Goal: Check status: Check status

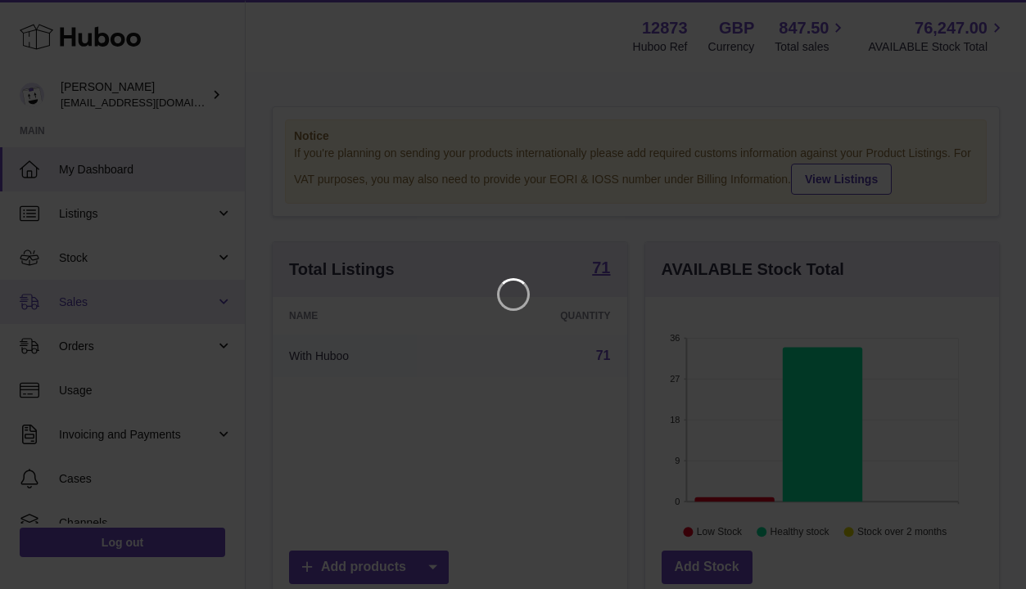
scroll to position [255, 360]
click at [998, 16] on icon "Close" at bounding box center [995, 14] width 13 height 13
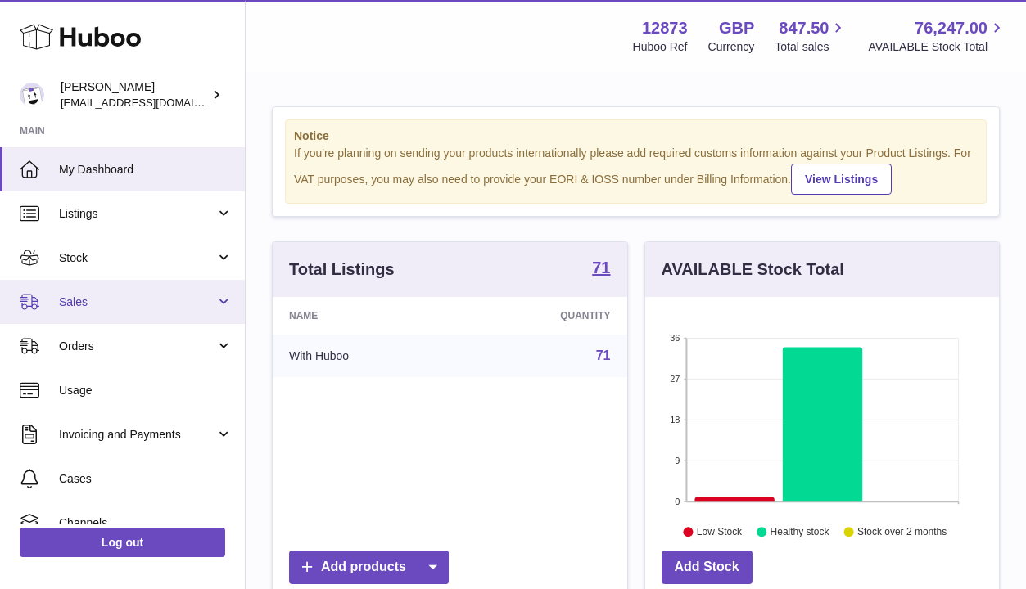
click at [150, 302] on span "Sales" at bounding box center [137, 303] width 156 height 16
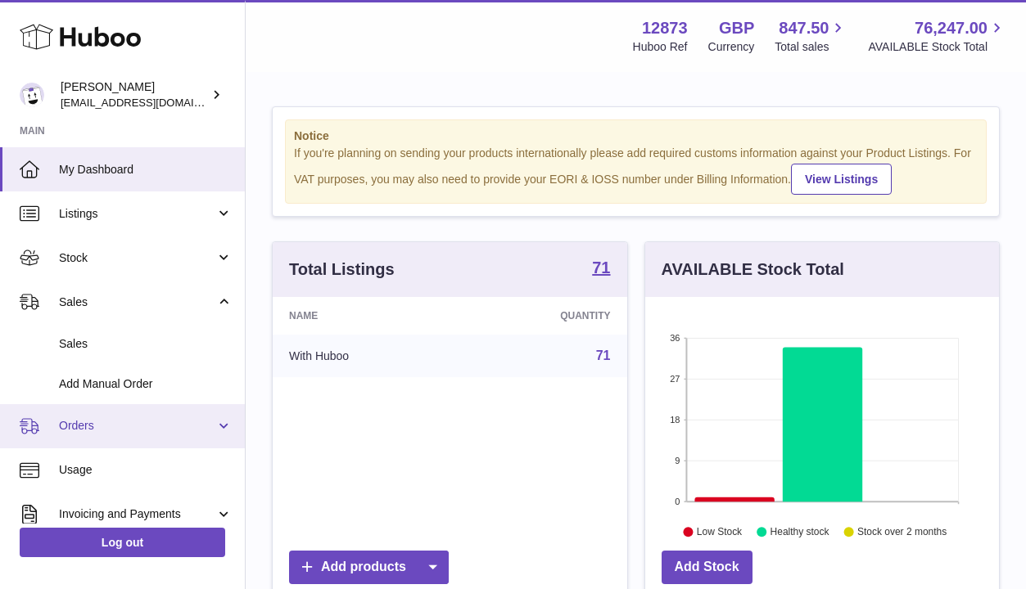
click at [102, 440] on link "Orders" at bounding box center [122, 426] width 245 height 44
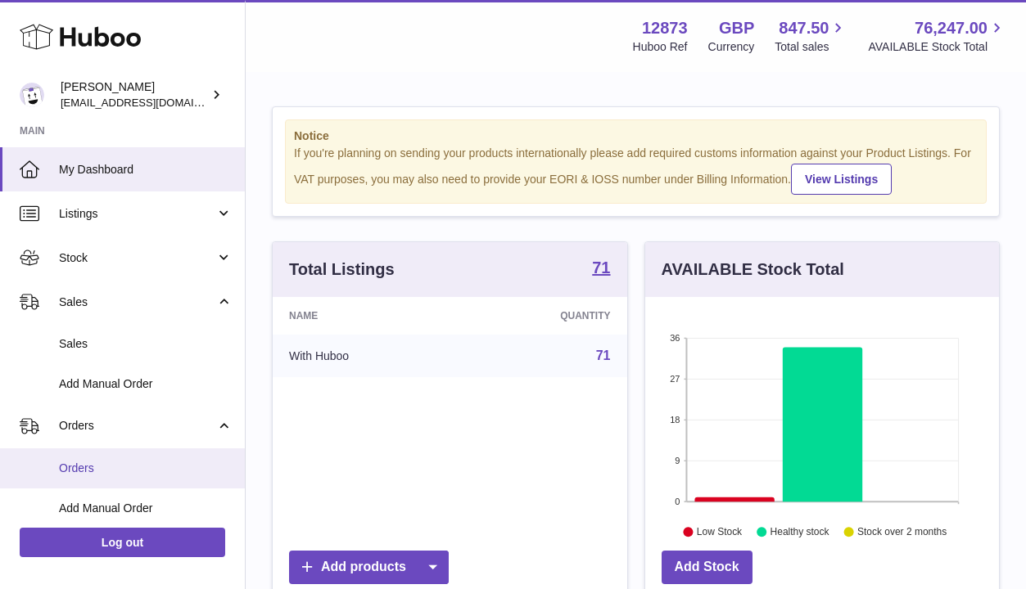
click at [83, 471] on span "Orders" at bounding box center [146, 469] width 174 height 16
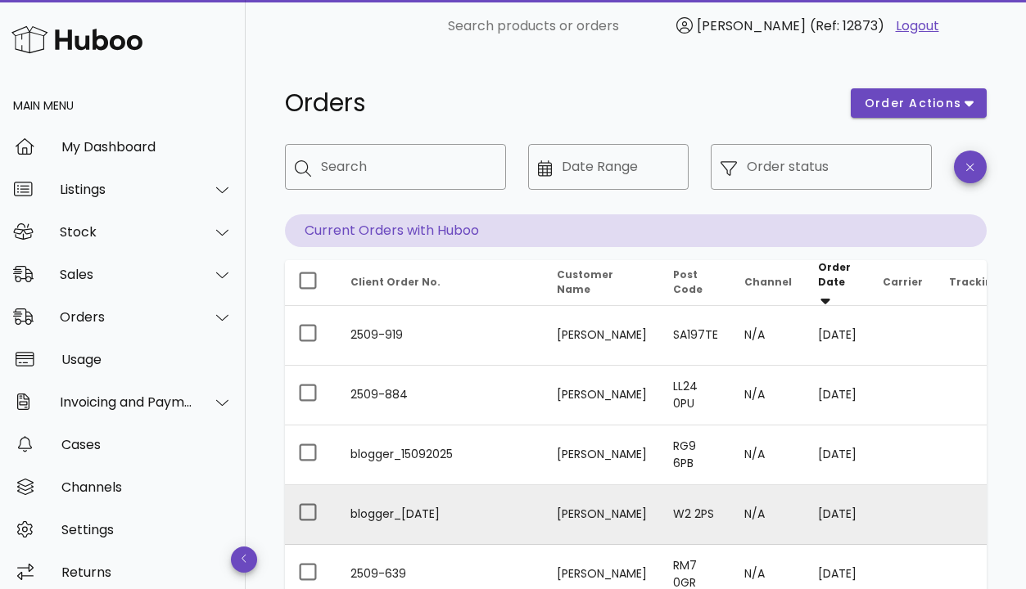
click at [526, 520] on td "blogger_[DATE]" at bounding box center [440, 515] width 206 height 60
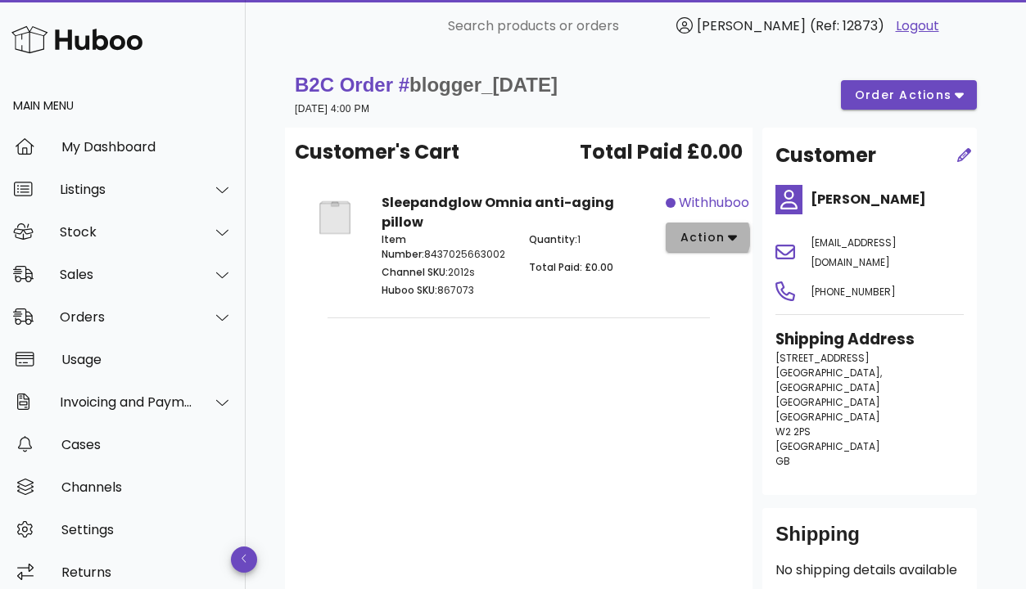
click at [732, 237] on icon "button" at bounding box center [732, 239] width 9 height 6
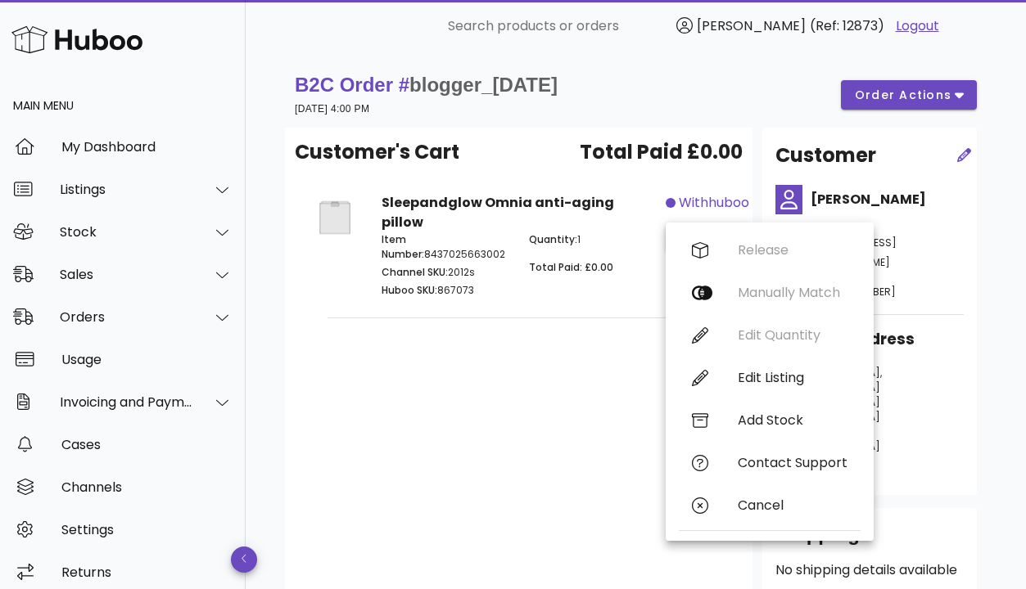
click at [457, 318] on hr at bounding box center [518, 318] width 382 height 1
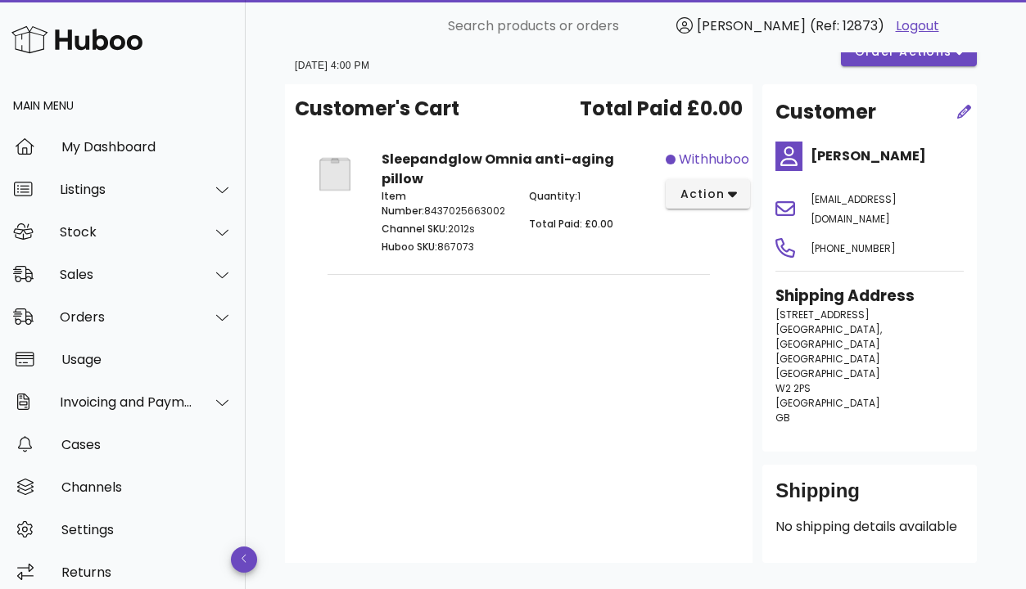
scroll to position [174, 0]
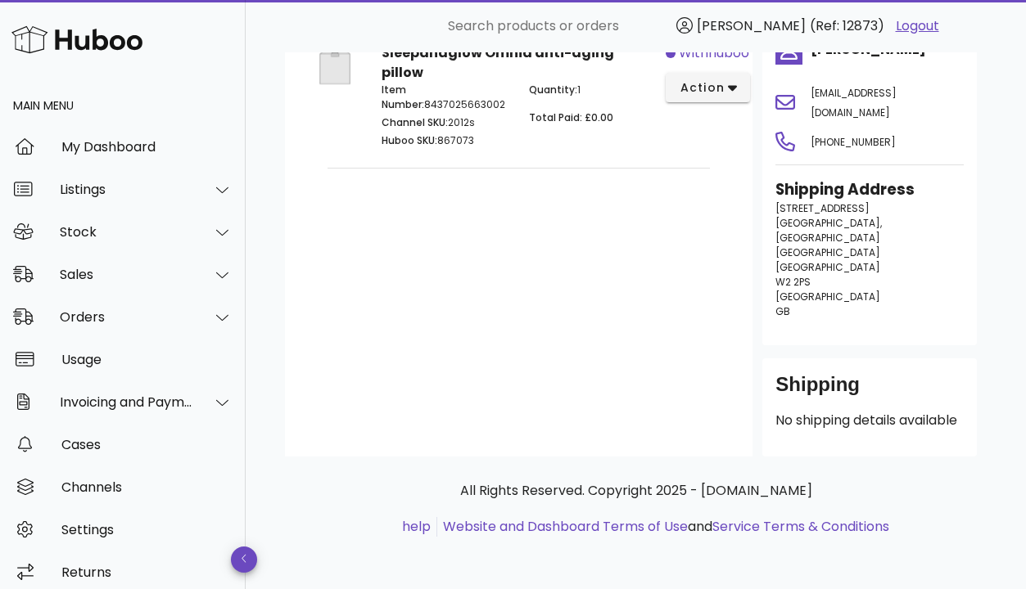
click at [841, 449] on div "Shipping No shipping details available" at bounding box center [869, 408] width 214 height 98
click at [818, 417] on p "No shipping details available" at bounding box center [869, 421] width 188 height 20
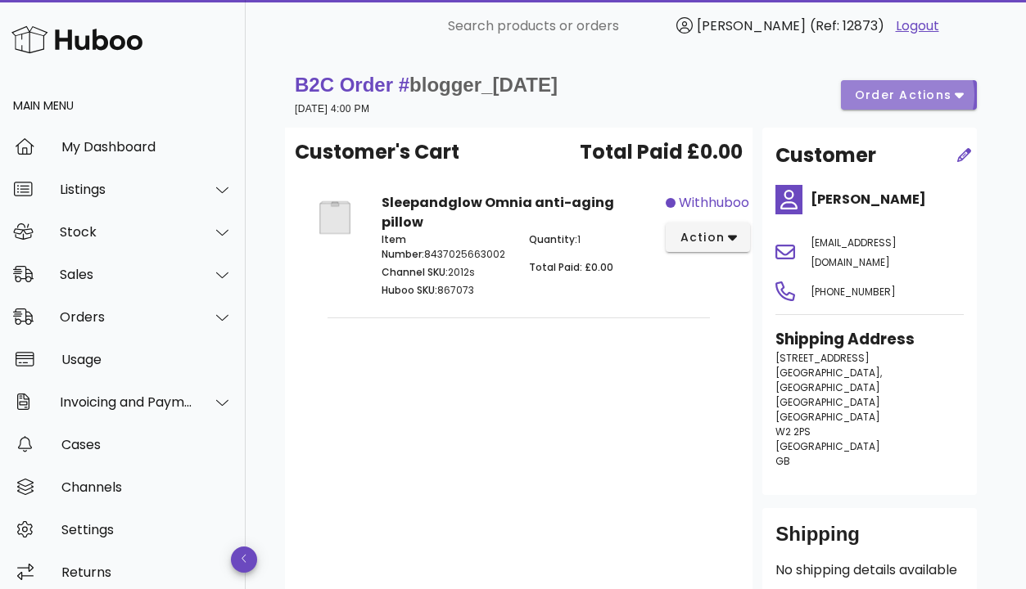
click at [961, 96] on icon "button" at bounding box center [958, 96] width 9 height 6
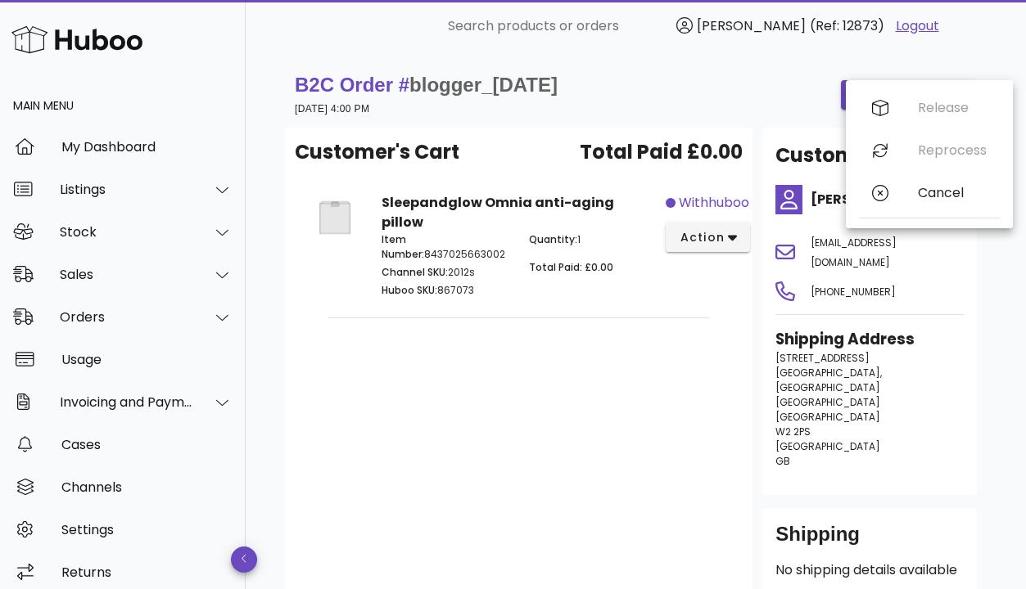
click at [709, 69] on div "B2C Order # blogger_[DATE] [DATE] 4:00 PM order actions" at bounding box center [635, 94] width 701 height 65
